Goal: Information Seeking & Learning: Check status

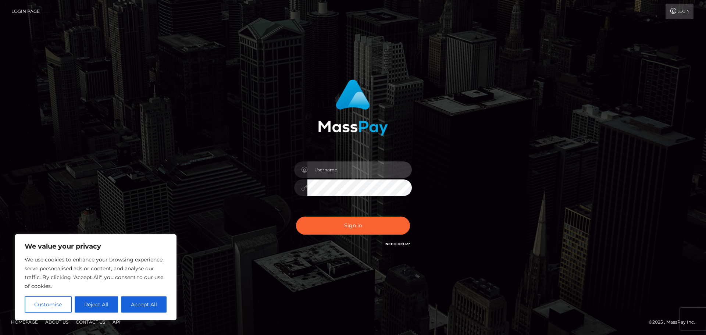
click at [331, 167] on input "text" at bounding box center [359, 169] width 104 height 17
type input "hello.feetfinder"
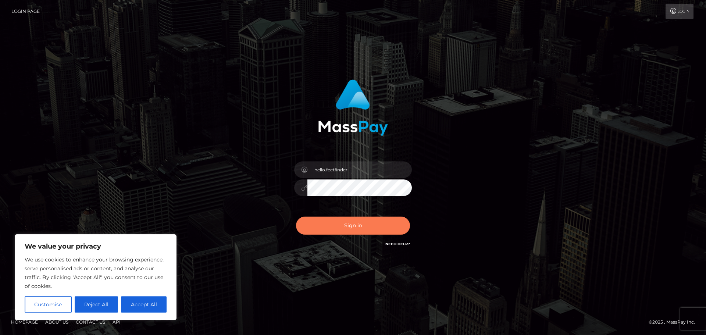
click at [351, 225] on button "Sign in" at bounding box center [353, 226] width 114 height 18
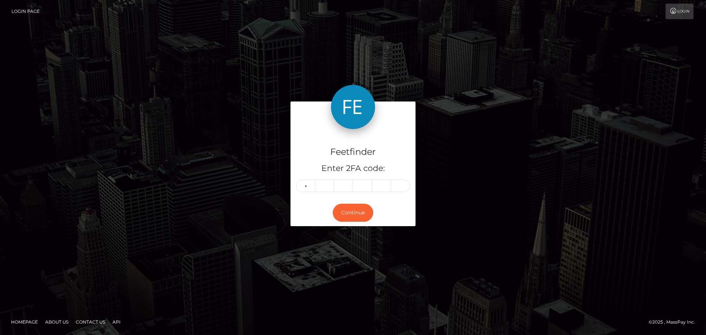
type input "3"
type input "4"
type input "7"
type input "0"
type input "7"
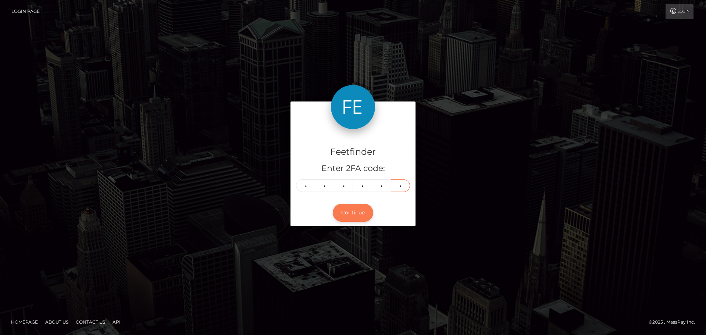
type input "5"
click at [356, 218] on button "Continue" at bounding box center [353, 213] width 40 height 18
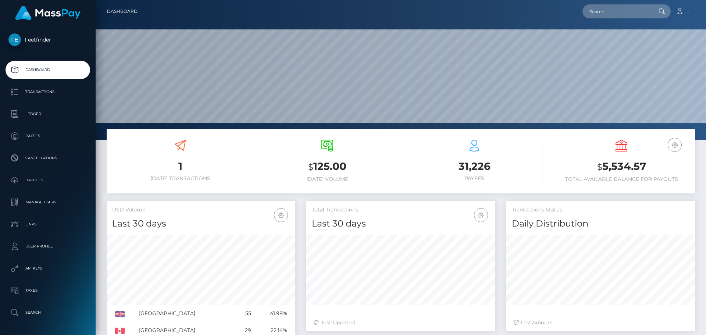
scroll to position [131, 189]
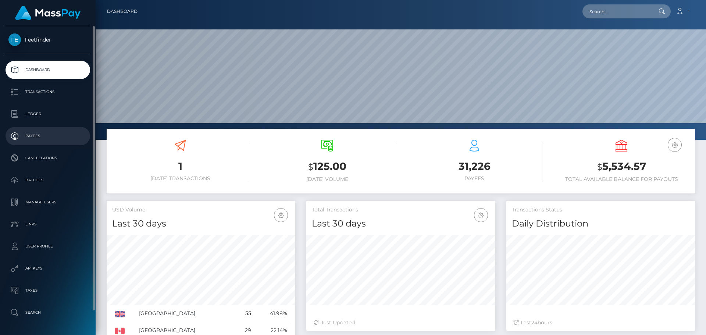
click at [30, 129] on link "Payees" at bounding box center [48, 136] width 85 height 18
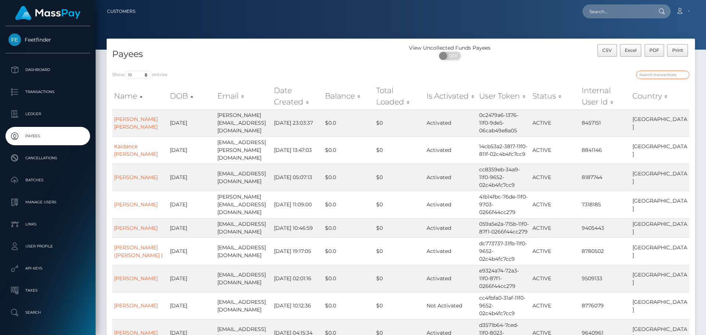
click at [659, 74] on input "search" at bounding box center [662, 75] width 53 height 8
paste input "6d4a7ebb-8de2-11f0-bd85-0694aced620b"
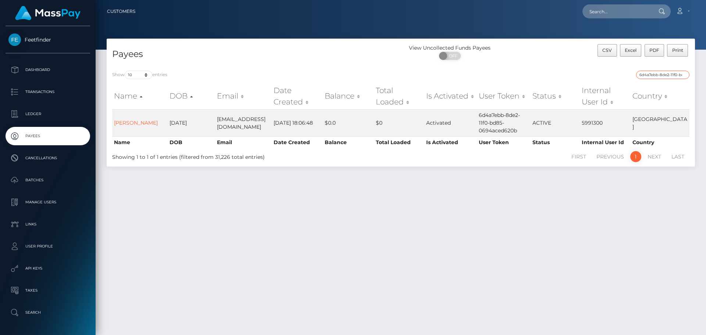
click at [655, 75] on input "6d4a7ebb-8de2-11f0-bd85-0694aced620b" at bounding box center [662, 75] width 53 height 8
paste input "8eaba4f9-84c2-11f0-8023-0266f44cc279"
click at [651, 75] on input "8eaba4f9-84c2-11f0-8023-0266f44cc279" at bounding box center [662, 75] width 53 height 8
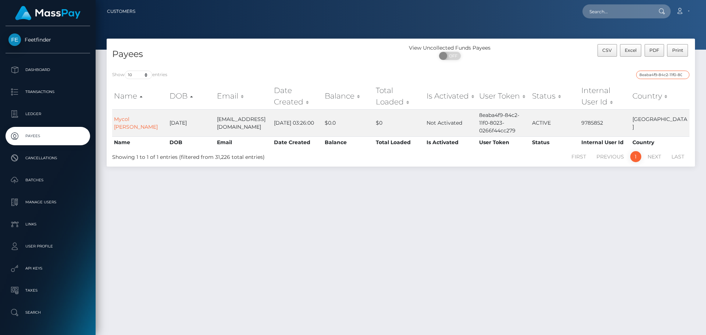
click at [651, 75] on input "8eaba4f9-84c2-11f0-8023-0266f44cc279" at bounding box center [662, 75] width 53 height 8
click at [652, 75] on input "8eaba4f9-84c2-11f0-8023-0266f44cc279" at bounding box center [662, 75] width 53 height 8
click at [645, 74] on input "8eaba4f9-84c2-11f0-8023-0266f44cc279" at bounding box center [662, 75] width 53 height 8
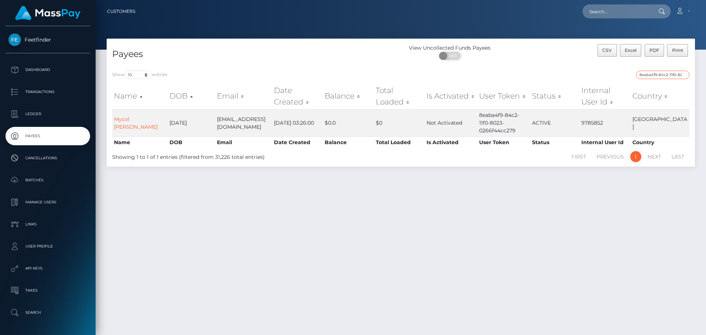
paste input "36fb2bac-94b0-11f0-bd85-0694aced620b"
type input "36fb2bac-94b0-11f0-bd85-0694aced620b"
click at [660, 73] on input "36fb2bac-94b0-11f0-bd85-0694aced620b" at bounding box center [662, 75] width 53 height 8
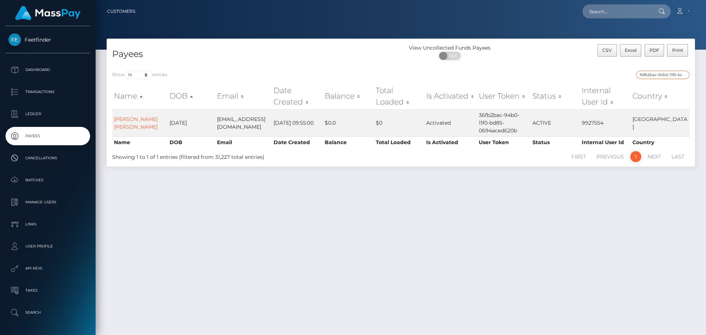
click at [660, 73] on input "36fb2bac-94b0-11f0-bd85-0694aced620b" at bounding box center [662, 75] width 53 height 8
click at [661, 76] on input "36fb2bac-94b0-11f0-bd85-0694aced620b" at bounding box center [662, 75] width 53 height 8
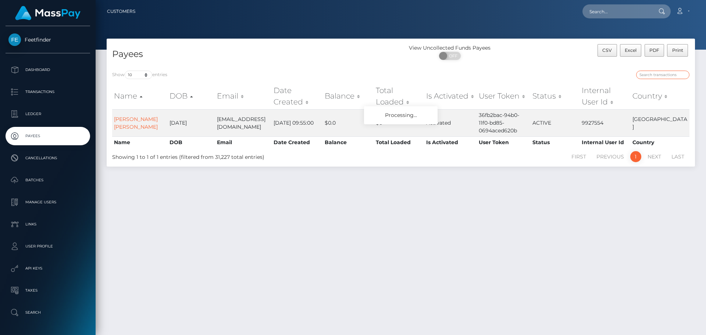
paste input "60a8cba5-8f8b-11f0-bd85-0694aced620b"
click at [661, 75] on input "60a8cba5-8f8b-11f0-bd85-0694aced620b" at bounding box center [662, 75] width 53 height 8
click at [662, 75] on input "60a8cba5-8f8b-11f0-bd85-0694aced620b" at bounding box center [662, 75] width 53 height 8
paste input "0d3ec8a7-48a8-11f0-bf09-062f66d36555"
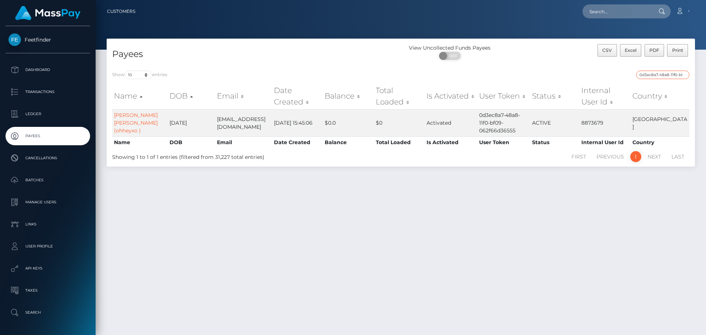
click at [652, 74] on input "0d3ec8a7-48a8-11f0-bf09-062f66d36555" at bounding box center [662, 75] width 53 height 8
paste input "ae385b5f-76e4-11f0-9703-0266f44cc279"
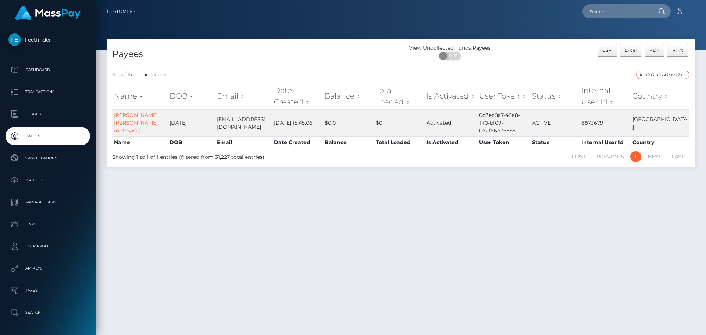
type input "ae385b5f-76e4-11f0-9703-0266f44cc279"
click at [656, 74] on input "ae385b5f-76e4-11f0-9703-0266f44cc279" at bounding box center [662, 75] width 53 height 8
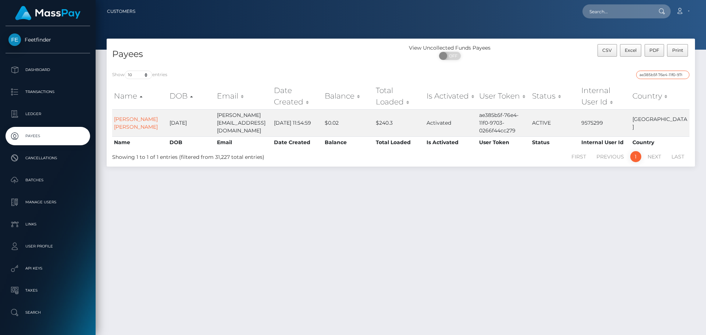
scroll to position [0, 32]
click at [652, 74] on input "ae385b5f-76e4-11f0-9703-0266f44cc279" at bounding box center [662, 75] width 53 height 8
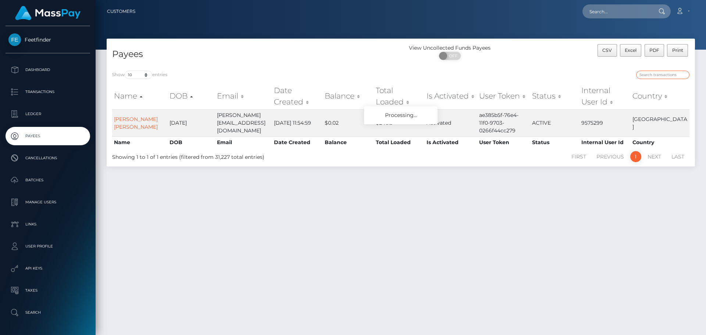
paste input "ae385b5f-76e4-11f0-9703-0266f44cc279"
click at [657, 75] on input "ae385b5f-76e4-11f0-9703-0266f44cc279" at bounding box center [662, 75] width 53 height 8
paste input "489730f5-8ab2-11f0-bd85-0694aced620b"
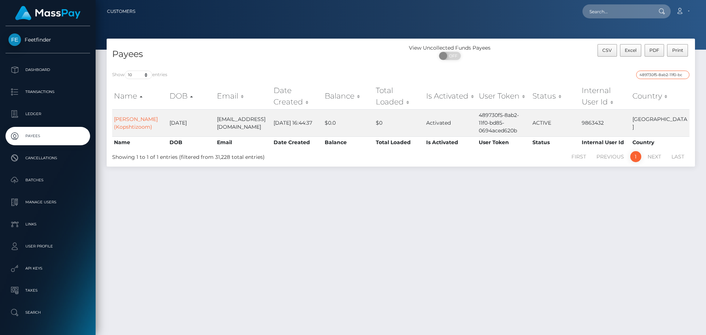
click at [650, 75] on input "489730f5-8ab2-11f0-bd85-0694aced620b" at bounding box center [662, 75] width 53 height 8
paste input "3699ec11-9264"
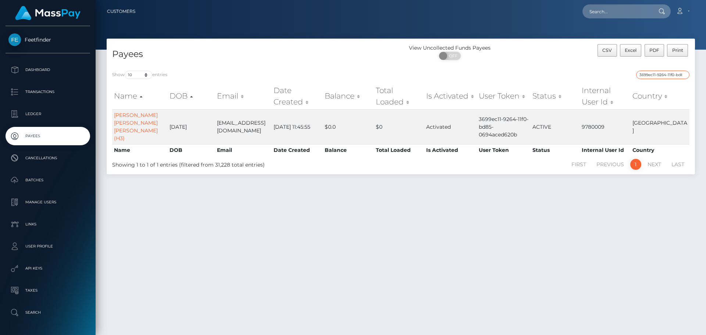
click at [654, 76] on input "3699ec11-9264-11f0-bd85-0694aced620b" at bounding box center [662, 75] width 53 height 8
paste input "48c60e0f-790d-11f0-9703-0266f44cc279"
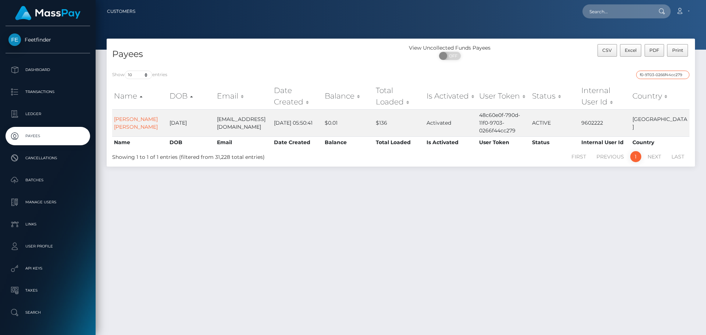
type input "48c60e0f-790d-11f0-9703-0266f44cc279"
click at [649, 74] on input "48c60e0f-790d-11f0-9703-0266f44cc279" at bounding box center [662, 75] width 53 height 8
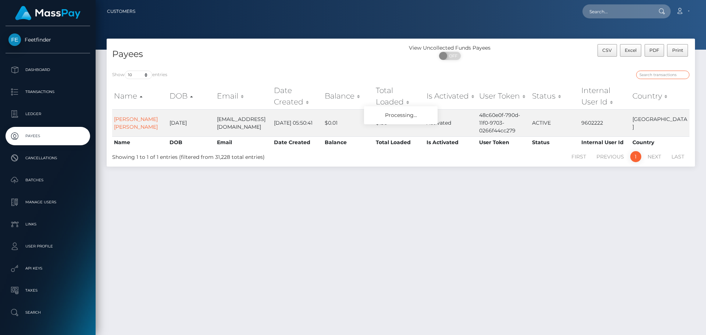
paste input "48c60e0f-790d-11f0-9703-0266f44cc279"
click at [667, 76] on input "48c60e0f-790d-11f0-9703-0266f44cc279" at bounding box center [662, 75] width 53 height 8
click at [668, 75] on input "48c60e0f-790d-11f0-9703-0266f44cc279" at bounding box center [662, 75] width 53 height 8
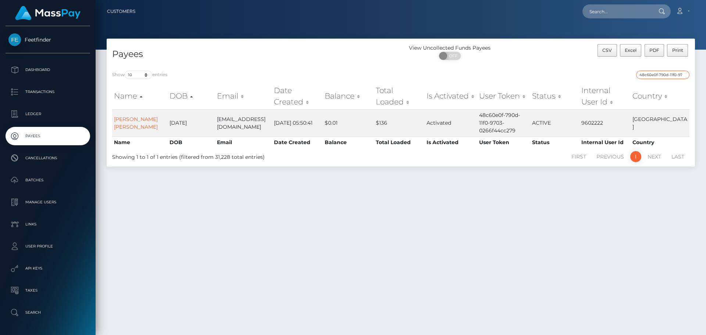
click at [668, 75] on input "48c60e0f-790d-11f0-9703-0266f44cc279" at bounding box center [662, 75] width 53 height 8
paste input "68cd6590-9581-11f0-bd85-0694aced620b"
click at [653, 76] on input "68cd6590-9581-11f0-bd85-0694aced620b" at bounding box center [662, 75] width 53 height 8
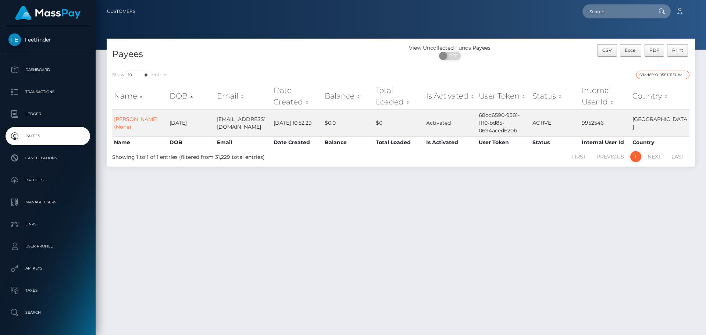
paste input "0b7fd7ac-769a-11f0-9703-0266f44cc279"
click at [655, 72] on input "0b7fd7ac-769a-11f0-9703-0266f44cc279" at bounding box center [662, 75] width 53 height 8
paste input "fd151d40-9328-11f0-bd85-0694aced620b"
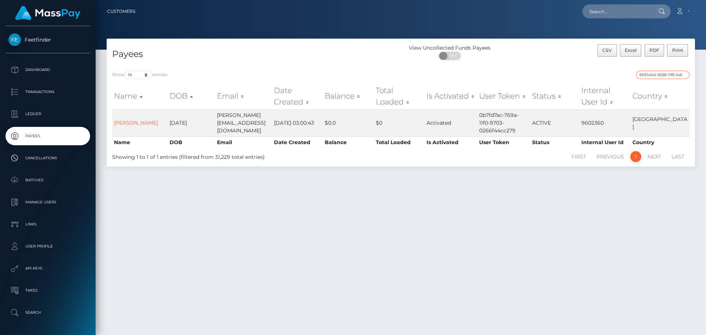
scroll to position [0, 33]
type input "fd151d40-9328-11f0-bd85-0694aced620b"
click at [657, 72] on input "fd151d40-9328-11f0-bd85-0694aced620b" at bounding box center [662, 75] width 53 height 8
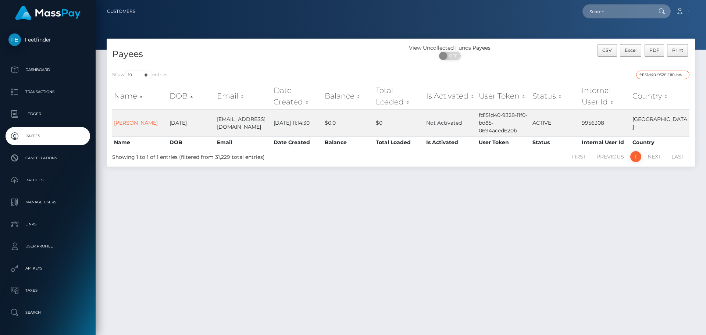
click at [657, 72] on input "fd151d40-9328-11f0-bd85-0694aced620b" at bounding box center [662, 75] width 53 height 8
paste input "fd151d40-9328-11f0-bd85-0694aced620b"
click at [658, 73] on input "fd151d40-9328-11f0-bd85-0694aced620b" at bounding box center [662, 75] width 53 height 8
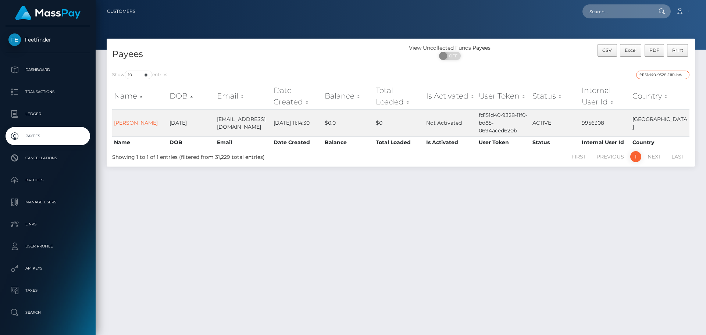
paste input "76cfcd24-9781"
click at [653, 78] on input "76cfcd24-9781-11f0-bd85-0694aced620b" at bounding box center [662, 75] width 53 height 8
click at [653, 77] on input "76cfcd24-9781-11f0-bd85-0694aced620b" at bounding box center [662, 75] width 53 height 8
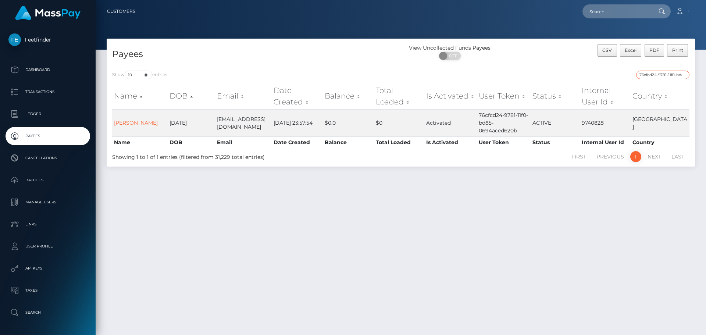
paste input "bdfb7627-8cba"
click at [659, 75] on input "bdfb7627-8cba-11f0-bd85-0694aced620b" at bounding box center [662, 75] width 53 height 8
paste input "690ebd03-9233"
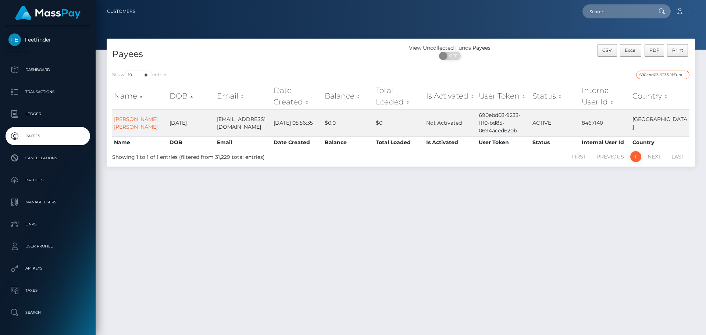
click at [656, 76] on input "690ebd03-9233-11f0-bd85-0694aced620b" at bounding box center [662, 75] width 53 height 8
click at [657, 76] on input "690ebd03-9233-11f0-bd85-0694aced620b" at bounding box center [662, 75] width 53 height 8
paste input "3ee9238a-943a"
click at [660, 76] on input "3ee9238a-943a-11f0-bd85-0694aced620b" at bounding box center [662, 75] width 53 height 8
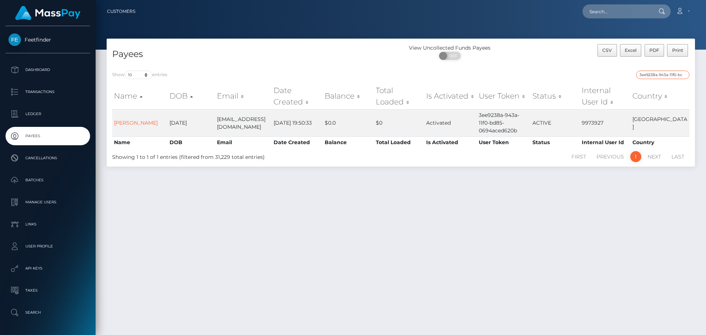
click at [660, 76] on input "3ee9238a-943a-11f0-bd85-0694aced620b" at bounding box center [662, 75] width 53 height 8
paste input "de95a773-90a8"
type input "de95a773-90a8-11f0-bd85-0694aced620b"
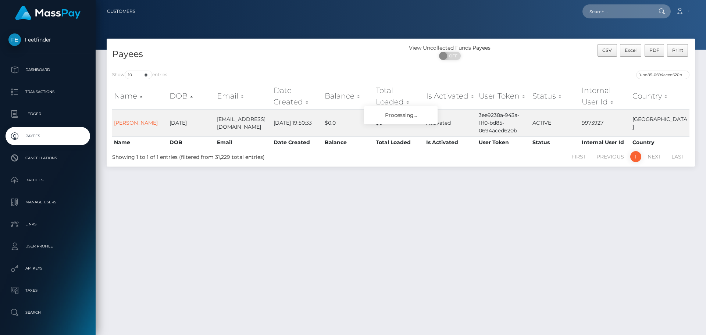
scroll to position [0, 0]
click at [662, 72] on input "de95a773-90a8-11f0-bd85-0694aced620b" at bounding box center [662, 75] width 53 height 8
paste input "de95a773-90a8-11f0-bd85-0694aced620b"
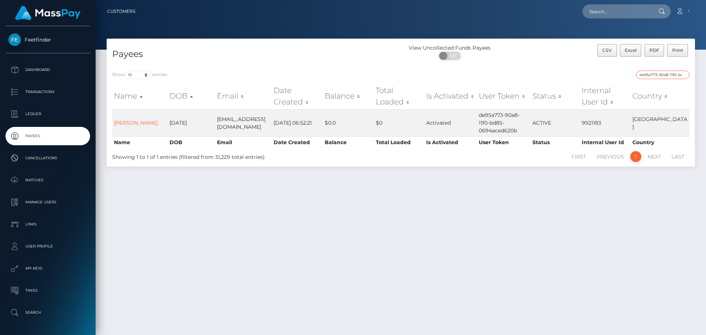
click at [648, 74] on input "de95a773-90a8-11f0-bd85-0694aced620b" at bounding box center [662, 75] width 53 height 8
paste input "c573f009-840a-11f0-8023-0266f44cc279"
click at [652, 75] on input "c573f009-840a-11f0-8023-0266f44cc279" at bounding box center [662, 75] width 53 height 8
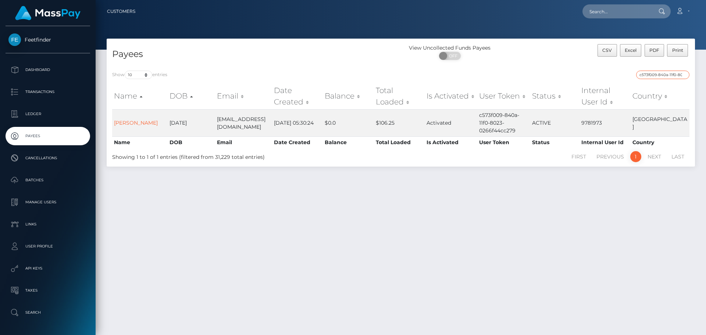
click at [652, 75] on input "c573f009-840a-11f0-8023-0266f44cc279" at bounding box center [662, 75] width 53 height 8
paste input "712fa1a8-5863-11f0-b1fb-02a8c2768cb"
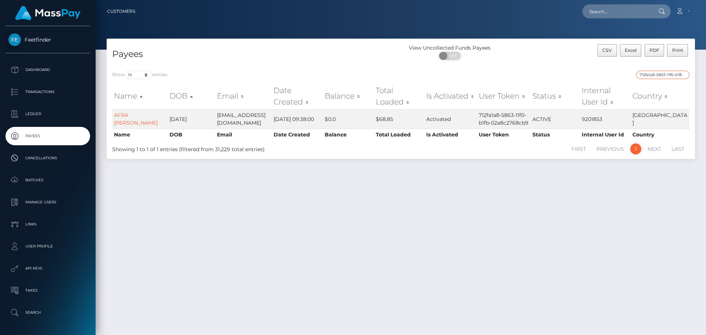
click at [652, 74] on input "712fa1a8-5863-11f0-b1fb-02a8c2768cb9" at bounding box center [662, 75] width 53 height 8
paste input "51021937-9733-11f0-bd85-0694aced620b"
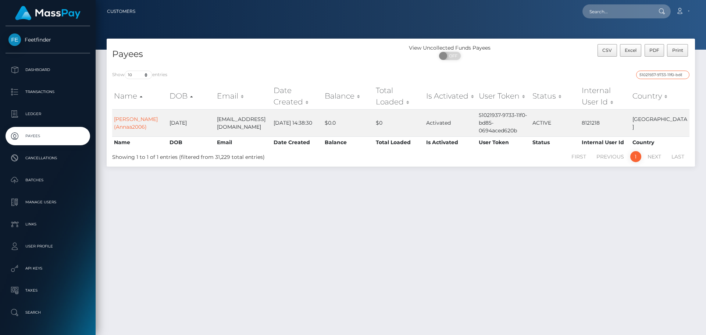
click at [663, 76] on input "51021937-9733-11f0-bd85-0694aced620b" at bounding box center [662, 75] width 53 height 8
paste input "faa59b74-96d9"
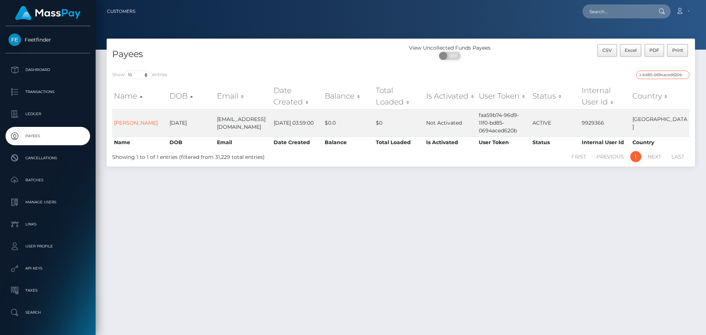
type input "faa59b74-96d9-11f0-bd85-0694aced620b"
click at [659, 74] on input "faa59b74-96d9-11f0-bd85-0694aced620b" at bounding box center [662, 75] width 53 height 8
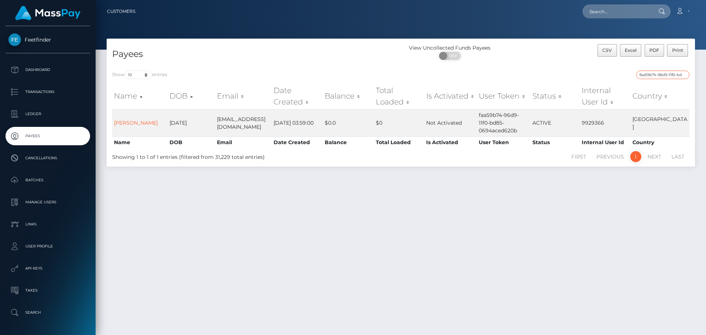
paste input "search"
click at [659, 74] on input "faa59b74-96d9-11f0-bd85-0694aced620b" at bounding box center [662, 75] width 53 height 8
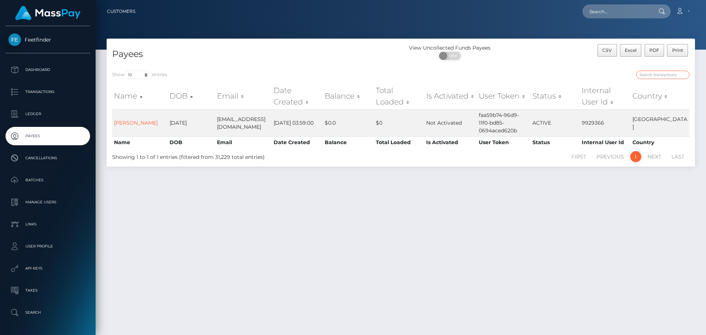
scroll to position [0, 0]
paste input "faa59b74-96d9-11f0-bd85-0694aced620b"
type input "faa59b74-96d9-11f0-bd85-0694aced620b"
click at [657, 73] on input "faa59b74-96d9-11f0-bd85-0694aced620b" at bounding box center [662, 75] width 53 height 8
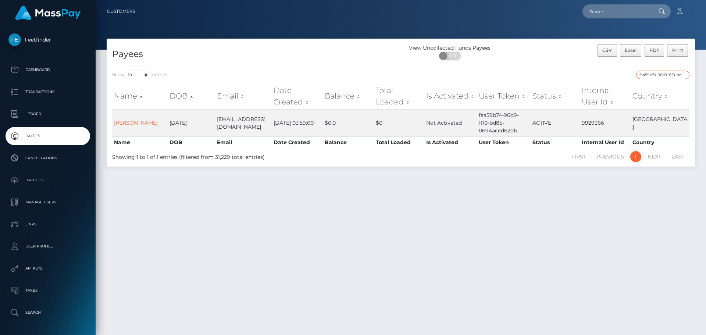
click at [657, 73] on input "faa59b74-96d9-11f0-bd85-0694aced620b" at bounding box center [662, 75] width 53 height 8
paste input "29b6bd4d-978d-11f0-bd85-0694aced620b"
type input "29b6bd4d-978d-11f0-bd85-0694aced620b"
